Goal: Task Accomplishment & Management: Manage account settings

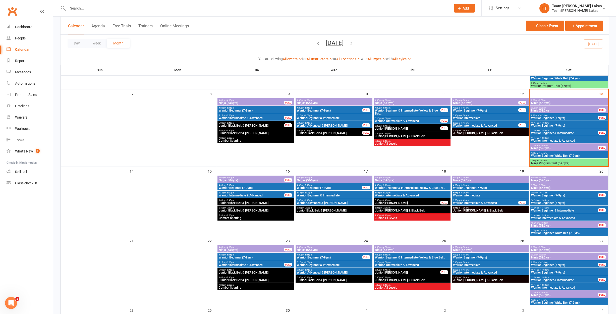
click at [544, 216] on span "- 12:30pm" at bounding box center [545, 215] width 10 height 2
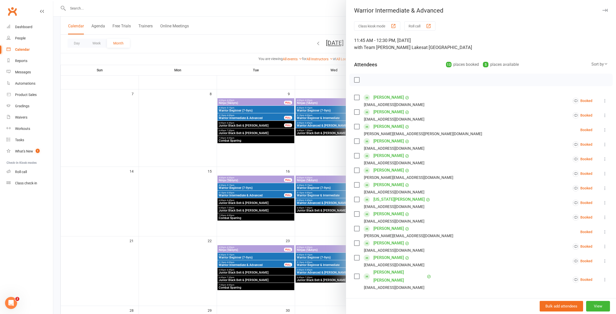
click at [606, 277] on icon at bounding box center [605, 279] width 5 height 5
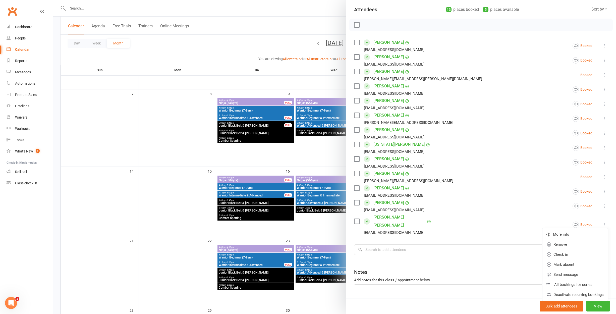
scroll to position [67, 0]
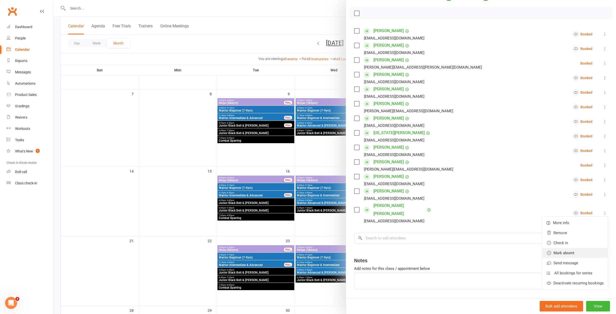
click at [563, 250] on link "Mark absent" at bounding box center [575, 253] width 65 height 10
click at [162, 92] on div at bounding box center [334, 157] width 563 height 314
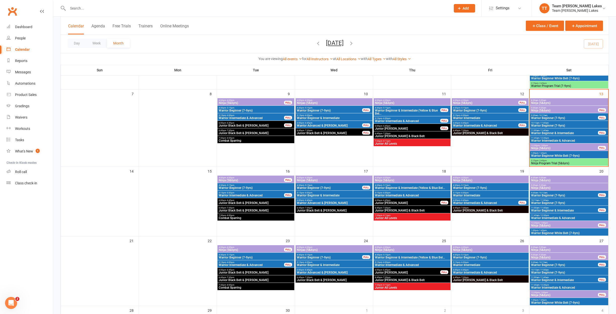
click at [93, 11] on input "text" at bounding box center [256, 8] width 381 height 7
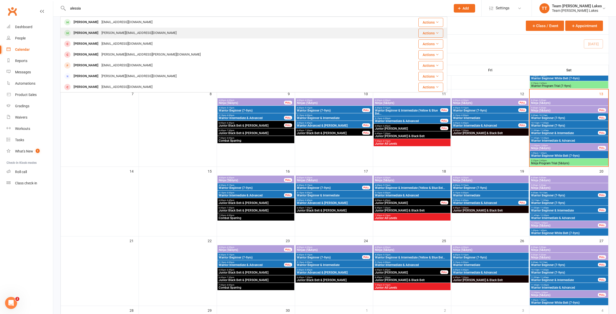
type input "alessia"
click at [82, 32] on div "Alessia Ivancic" at bounding box center [86, 32] width 28 height 7
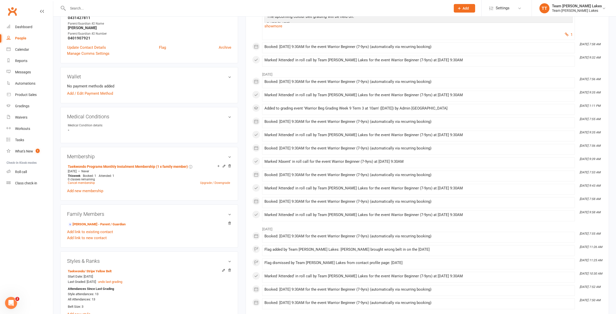
scroll to position [222, 0]
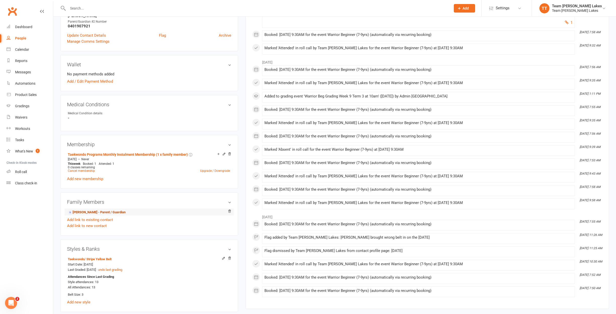
click at [111, 212] on link "Jessica Ivancic - Parent / Guardian" at bounding box center [97, 212] width 58 height 5
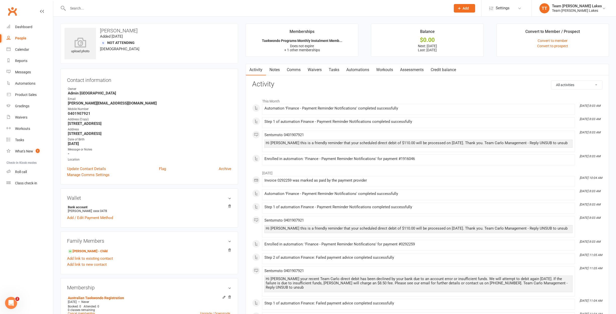
click at [294, 70] on link "Comms" at bounding box center [293, 70] width 21 height 12
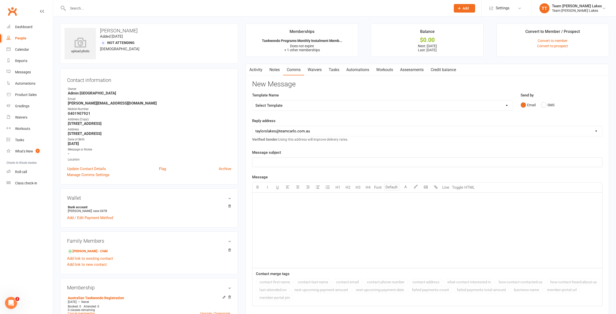
drag, startPoint x: 544, startPoint y: 106, endPoint x: 531, endPoint y: 105, distance: 12.3
click at [544, 105] on button "SMS" at bounding box center [548, 105] width 14 height 10
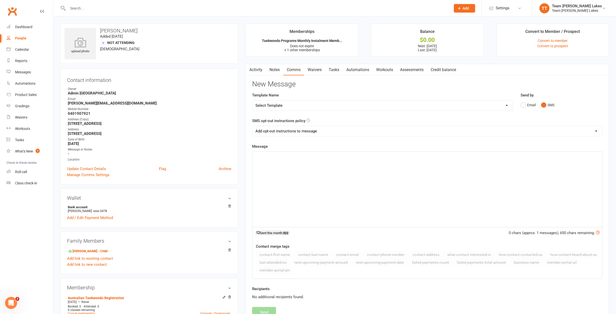
select select "15"
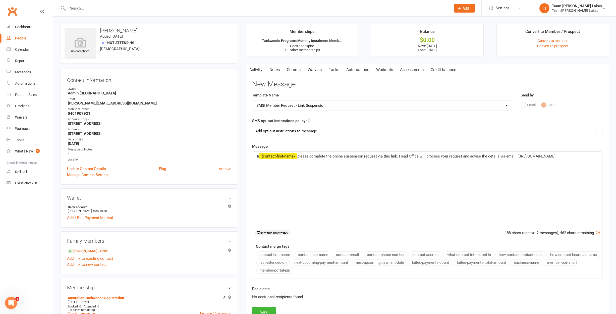
drag, startPoint x: 399, startPoint y: 157, endPoint x: 428, endPoint y: 153, distance: 29.4
click at [399, 157] on span "please complete the online suspension request via this link. Head Office will p…" at bounding box center [427, 156] width 258 height 5
click at [384, 168] on div "Hi ﻿ {contact-first-name} please complete the online suspension request via thi…" at bounding box center [428, 189] width 350 height 75
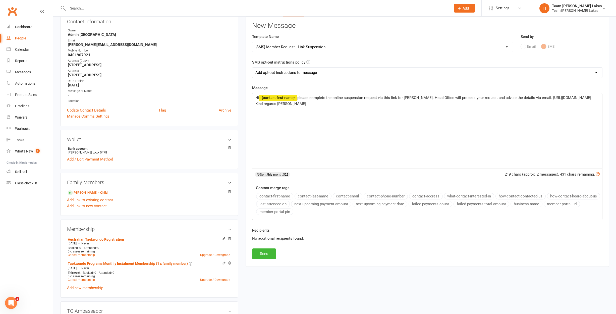
scroll to position [61, 0]
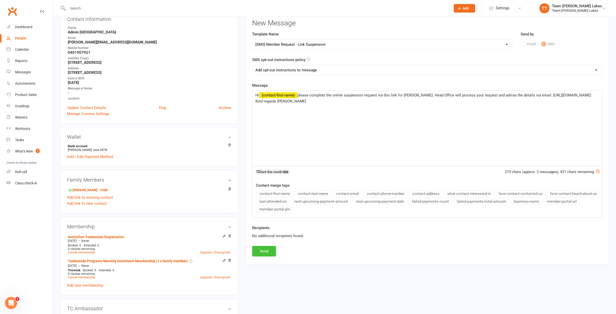
click at [265, 251] on button "Send" at bounding box center [264, 251] width 24 height 11
select select
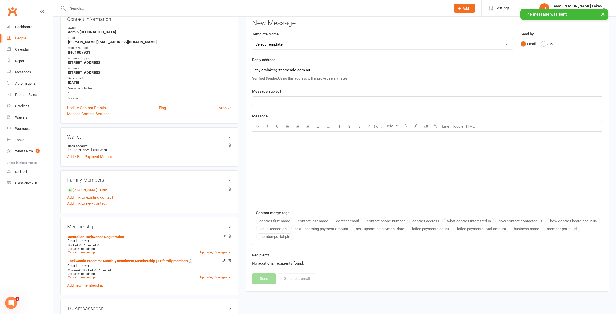
click at [20, 49] on div "Calendar" at bounding box center [22, 49] width 14 height 4
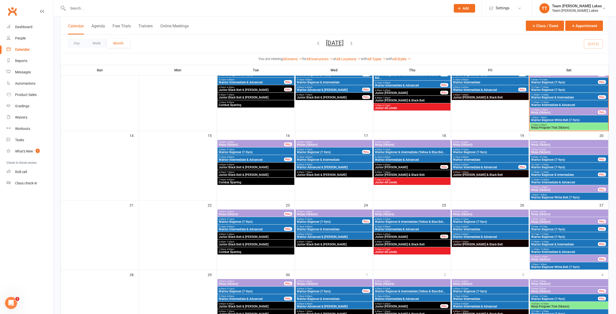
scroll to position [133, 0]
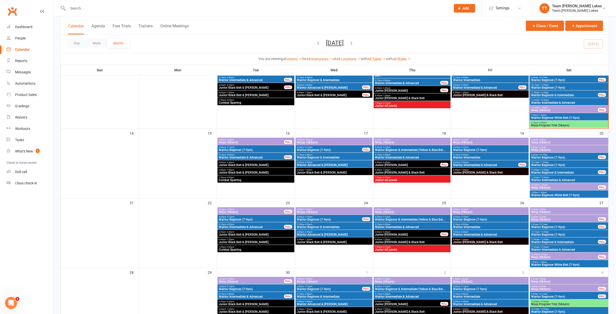
click at [538, 170] on span "11:00am - 11:45am" at bounding box center [564, 170] width 67 height 2
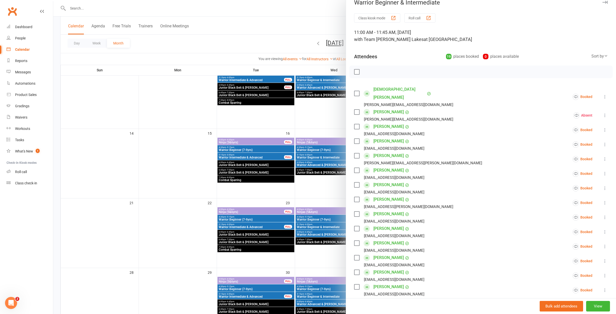
scroll to position [9, 0]
click at [319, 195] on div at bounding box center [334, 157] width 563 height 314
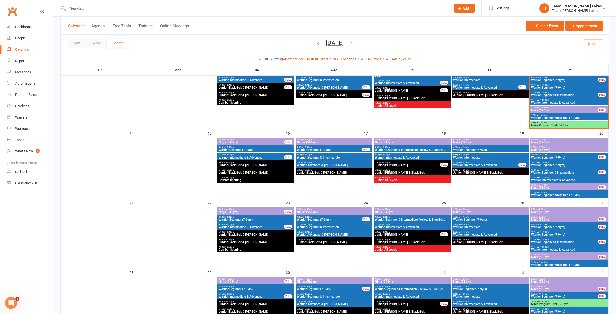
click at [546, 156] on span "Warrior Beginner (7-9yrs)" at bounding box center [564, 157] width 67 height 3
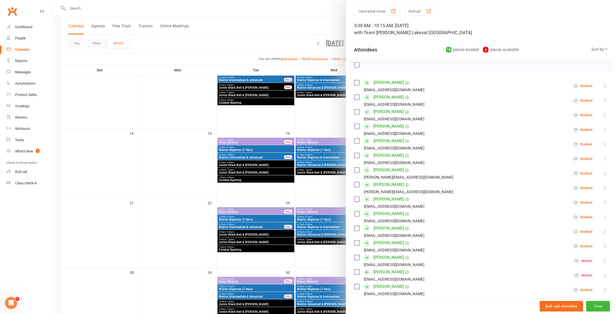
scroll to position [16, 0]
click at [605, 216] on icon at bounding box center [605, 216] width 5 height 5
click at [574, 257] on link "Mark absent" at bounding box center [575, 256] width 65 height 10
click at [221, 157] on div at bounding box center [334, 157] width 563 height 314
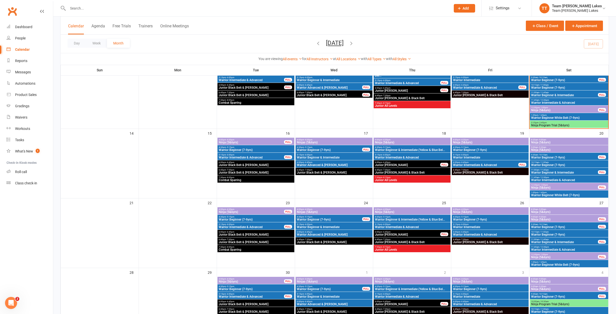
click at [249, 148] on span "Warrior Beginner (7-9yrs)" at bounding box center [256, 149] width 75 height 3
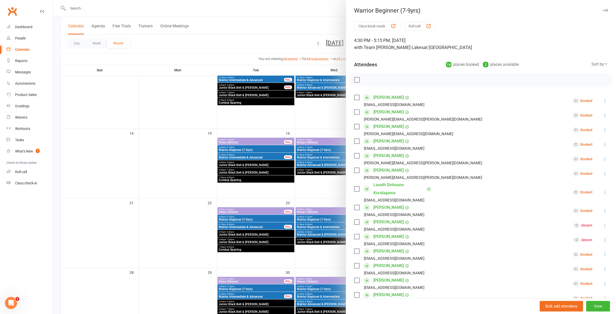
click at [419, 27] on button "Roll call" at bounding box center [420, 25] width 31 height 9
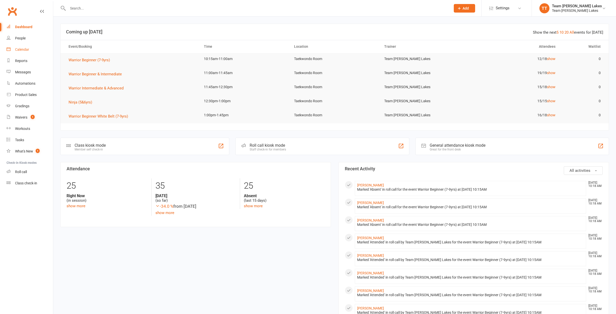
drag, startPoint x: 0, startPoint y: 0, endPoint x: 25, endPoint y: 51, distance: 56.9
click at [25, 51] on div "Calendar" at bounding box center [22, 49] width 14 height 4
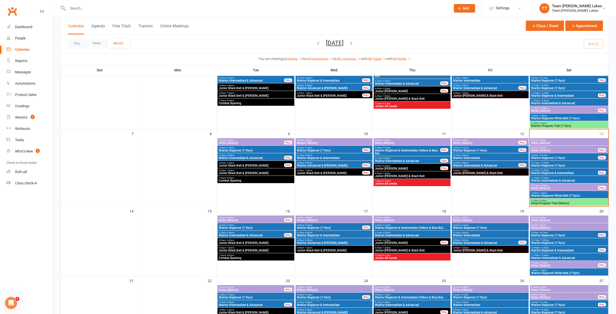
scroll to position [55, 0]
click at [566, 264] on span "Ninja (5&6yrs)" at bounding box center [564, 265] width 67 height 3
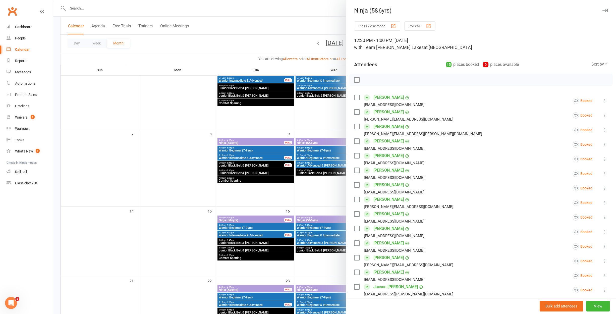
click at [419, 26] on button "Roll call" at bounding box center [420, 25] width 31 height 9
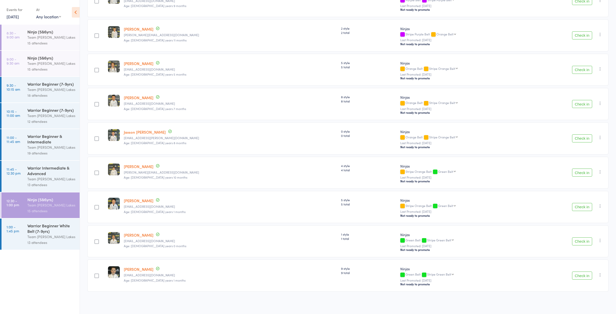
scroll to position [306, 0]
click at [36, 62] on div "Team [PERSON_NAME] Lakes" at bounding box center [51, 64] width 48 height 6
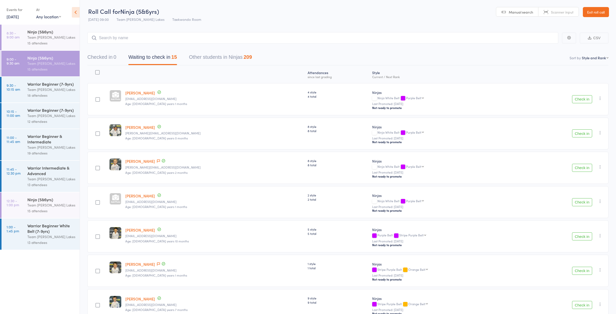
click at [18, 16] on link "20 Sep, 2025" at bounding box center [13, 17] width 12 height 6
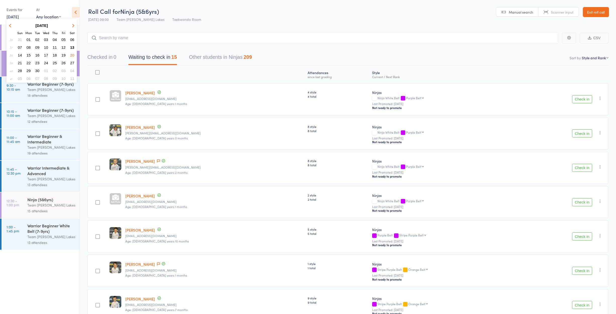
click at [38, 55] on span "16" at bounding box center [37, 55] width 4 height 4
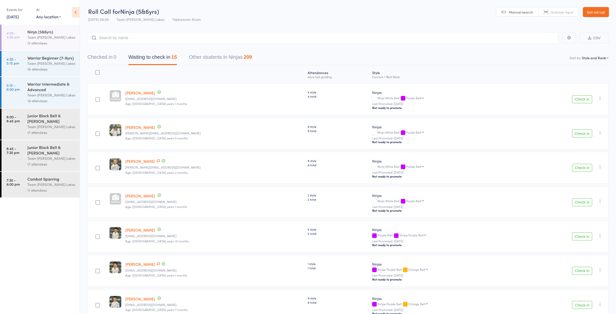
click at [19, 17] on link "16 Sep, 2025" at bounding box center [13, 17] width 12 height 6
click at [36, 48] on span "09" at bounding box center [37, 47] width 4 height 4
click at [31, 62] on div "Team [PERSON_NAME] Lakes" at bounding box center [51, 64] width 48 height 6
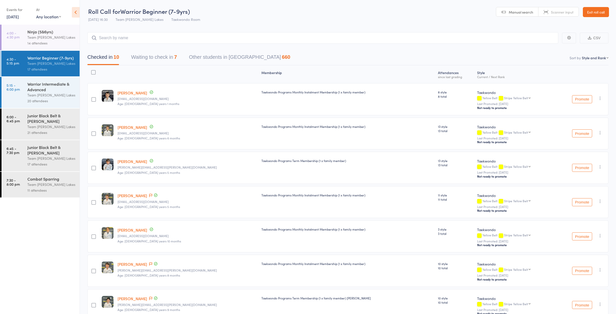
click at [19, 16] on link "9 Sep, 2025" at bounding box center [13, 17] width 12 height 6
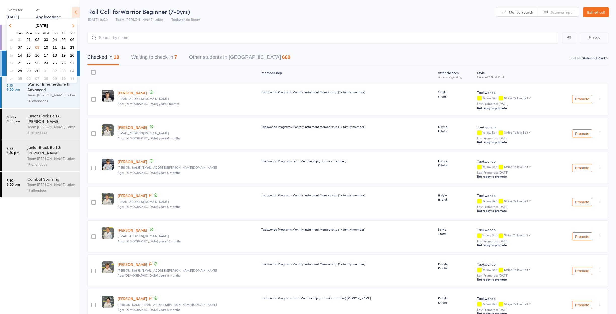
click at [37, 40] on span "02" at bounding box center [37, 39] width 4 height 4
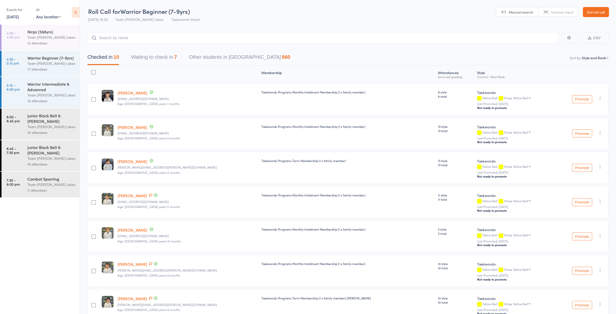
click at [34, 63] on div "Team [PERSON_NAME] Lakes" at bounding box center [51, 64] width 48 height 6
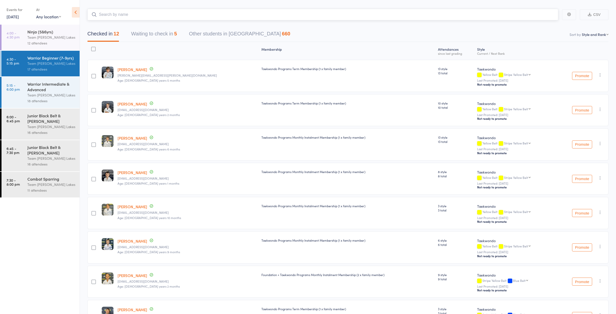
scroll to position [23, 0]
click at [163, 34] on button "Waiting to check in 5" at bounding box center [154, 34] width 46 height 13
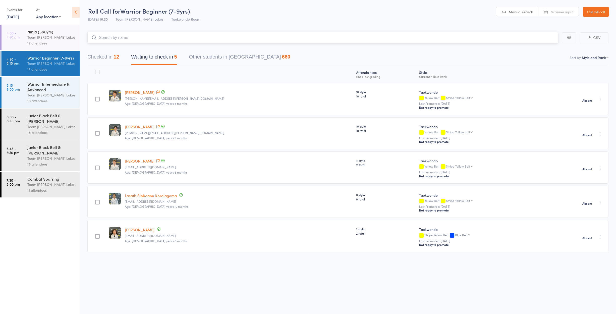
scroll to position [3, 0]
click at [110, 53] on button "Checked in 12" at bounding box center [103, 58] width 32 height 13
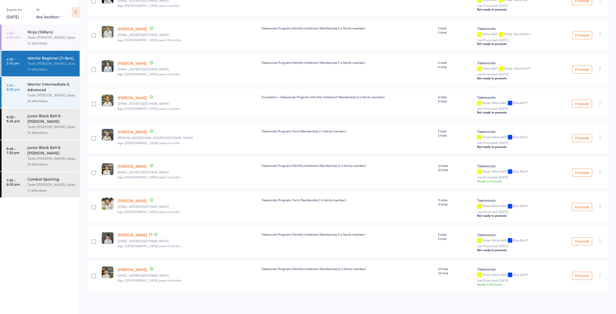
scroll to position [0, 0]
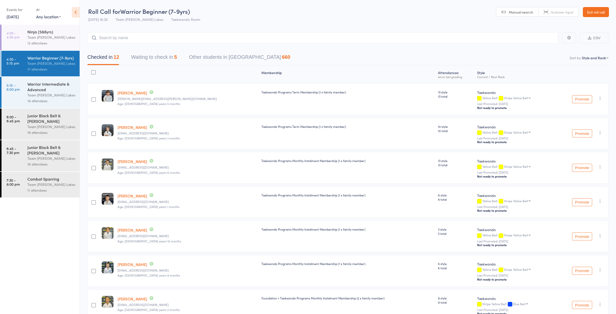
click at [593, 15] on link "Exit roll call" at bounding box center [596, 12] width 26 height 10
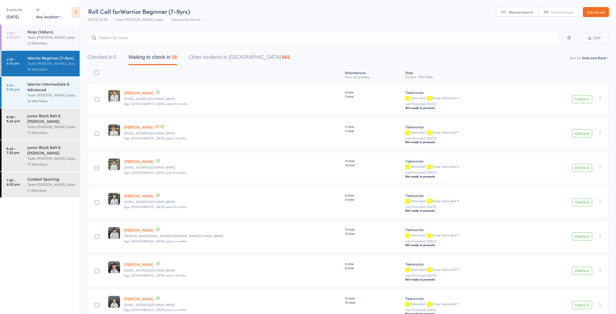
click at [596, 10] on link "Exit roll call" at bounding box center [596, 12] width 26 height 10
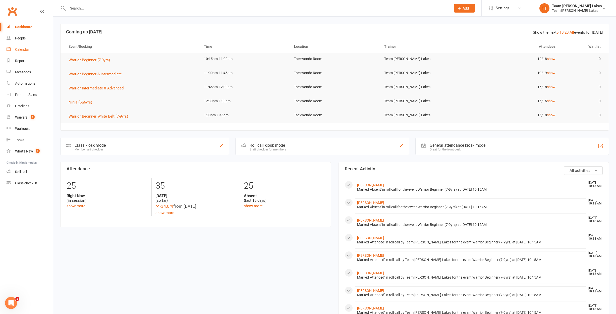
click at [27, 49] on div "Calendar" at bounding box center [22, 49] width 14 height 4
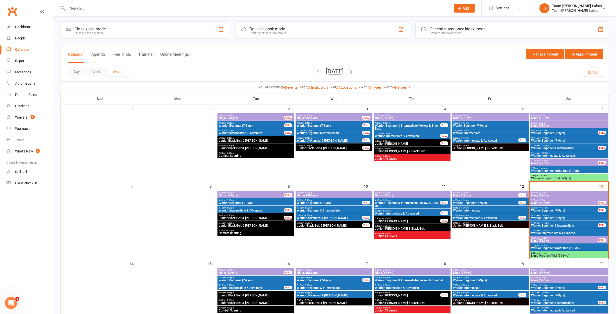
click at [247, 126] on span "Warrior Beginner (7-9yrs)" at bounding box center [252, 125] width 66 height 3
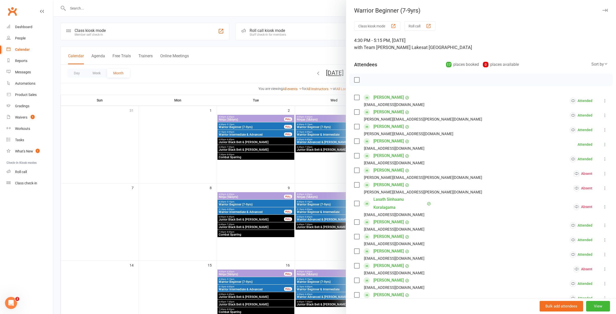
click at [241, 202] on div at bounding box center [334, 157] width 563 height 314
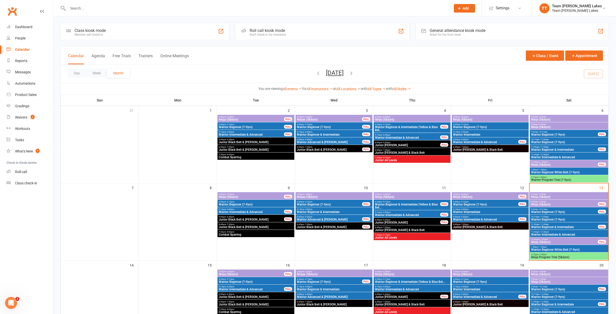
click at [252, 205] on span "Warrior Beginner (7-9yrs)" at bounding box center [256, 204] width 75 height 3
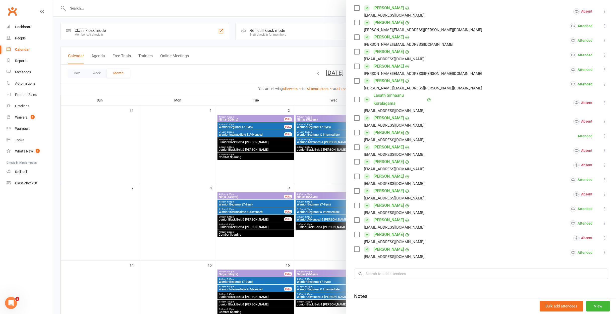
scroll to position [90, 0]
click at [279, 244] on div at bounding box center [334, 157] width 563 height 314
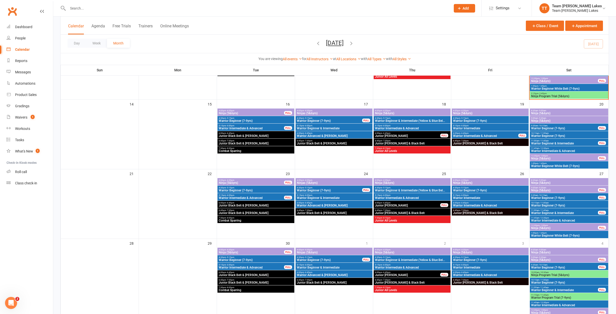
scroll to position [165, 0]
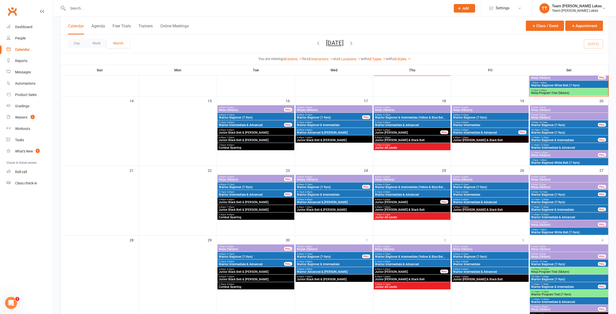
click at [254, 186] on span "Warrior Beginner (7-9yrs)" at bounding box center [256, 187] width 75 height 3
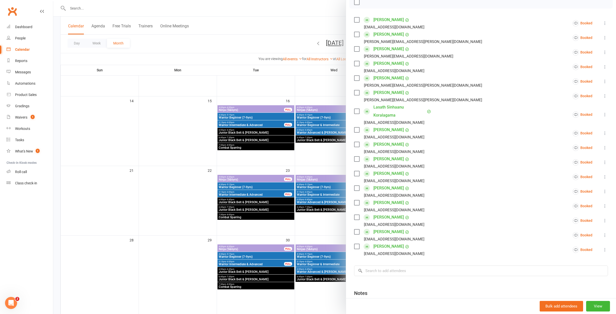
scroll to position [78, 0]
click at [306, 110] on div at bounding box center [334, 157] width 563 height 314
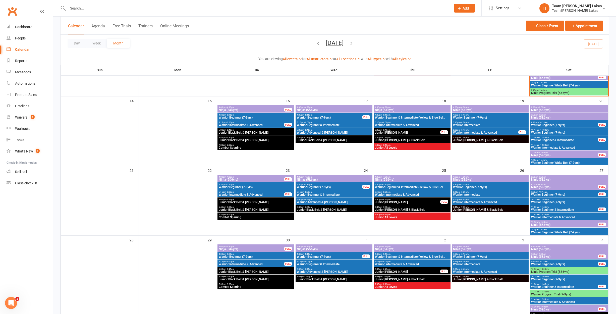
click at [342, 186] on span "Warrior Beginner (7-9yrs)" at bounding box center [330, 187] width 66 height 3
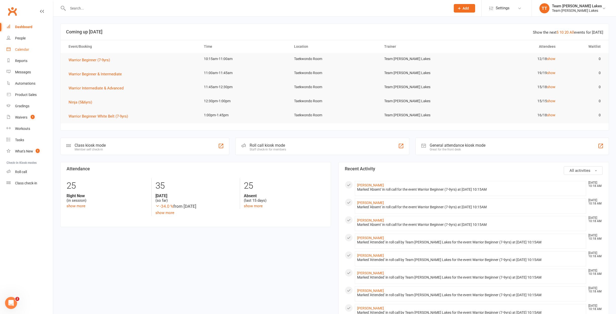
click at [22, 53] on link "Calendar" at bounding box center [30, 49] width 46 height 11
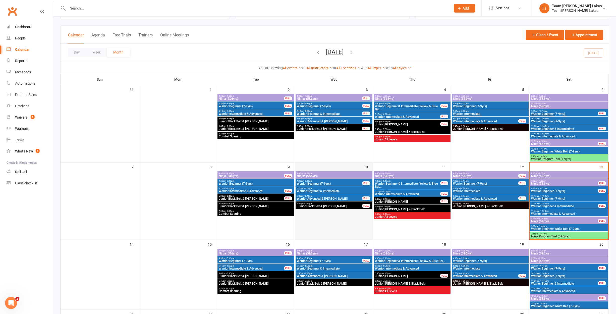
scroll to position [79, 0]
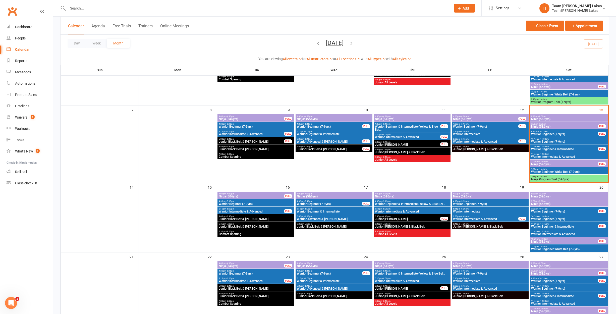
click at [225, 125] on span "Warrior Beginner (7-9yrs)" at bounding box center [256, 126] width 75 height 3
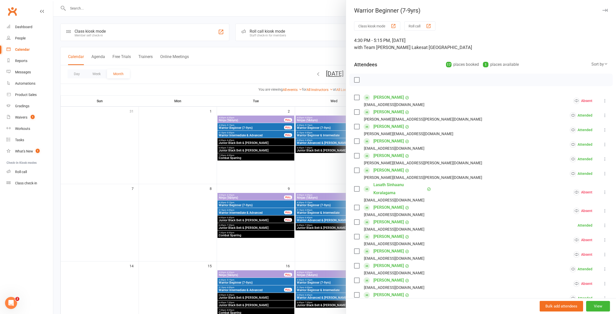
scroll to position [0, 0]
click at [261, 127] on div at bounding box center [334, 157] width 563 height 314
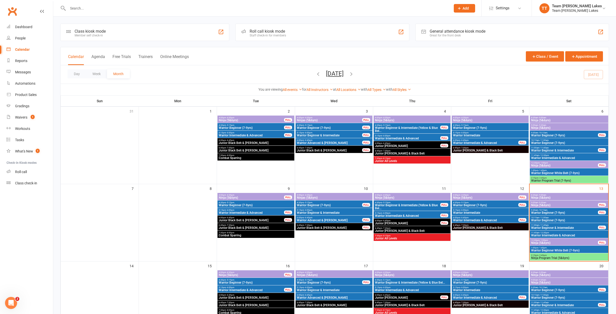
click at [260, 127] on span "Warrior Beginner (7-9yrs)" at bounding box center [252, 127] width 66 height 3
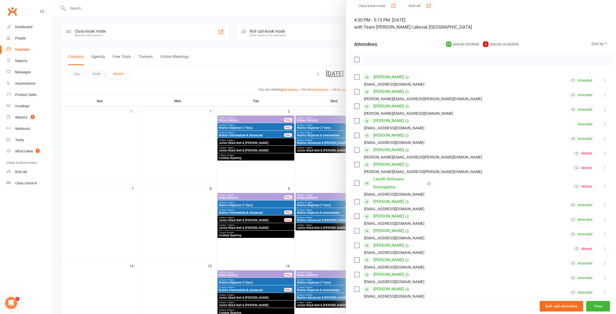
scroll to position [21, 0]
